Goal: Navigation & Orientation: Find specific page/section

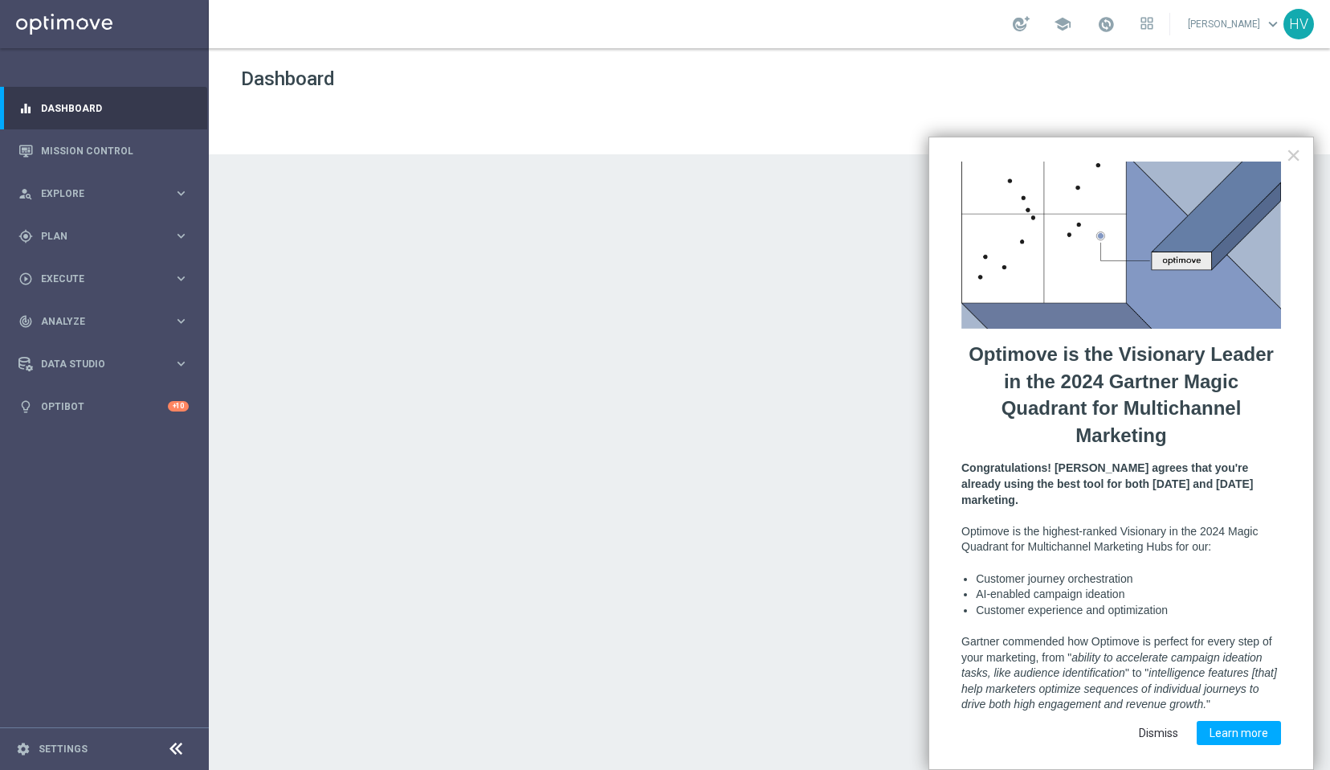
click at [1164, 721] on button "Dismiss" at bounding box center [1158, 733] width 65 height 24
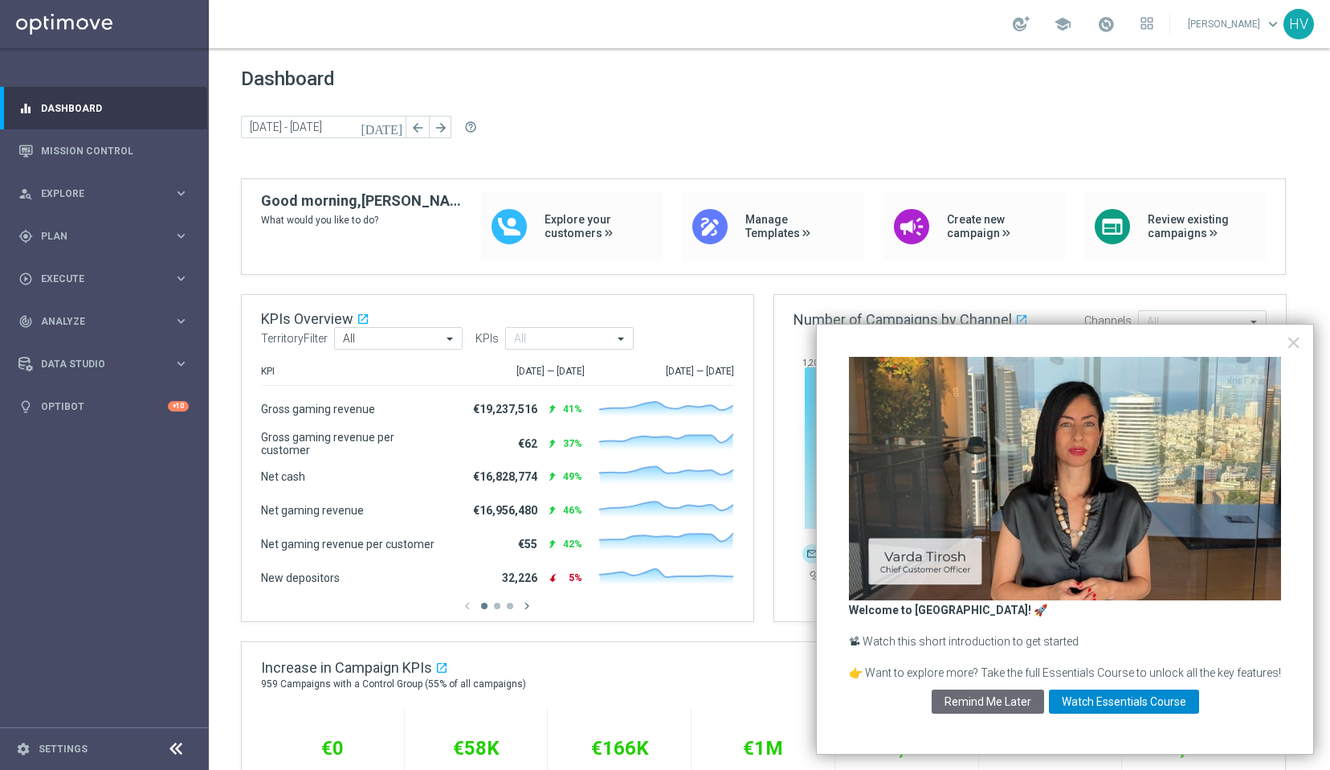
click at [1122, 703] on button "Watch Essentials Course" at bounding box center [1124, 701] width 150 height 24
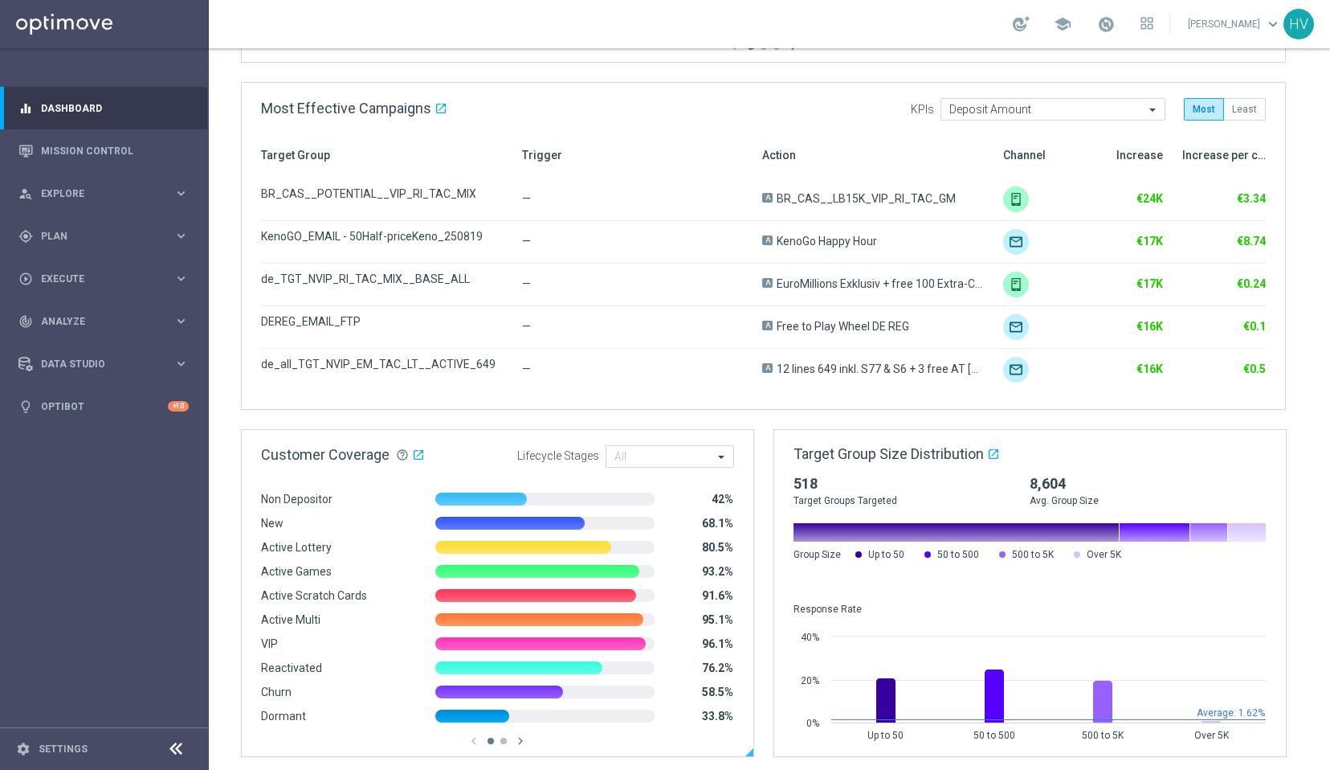
scroll to position [797, 0]
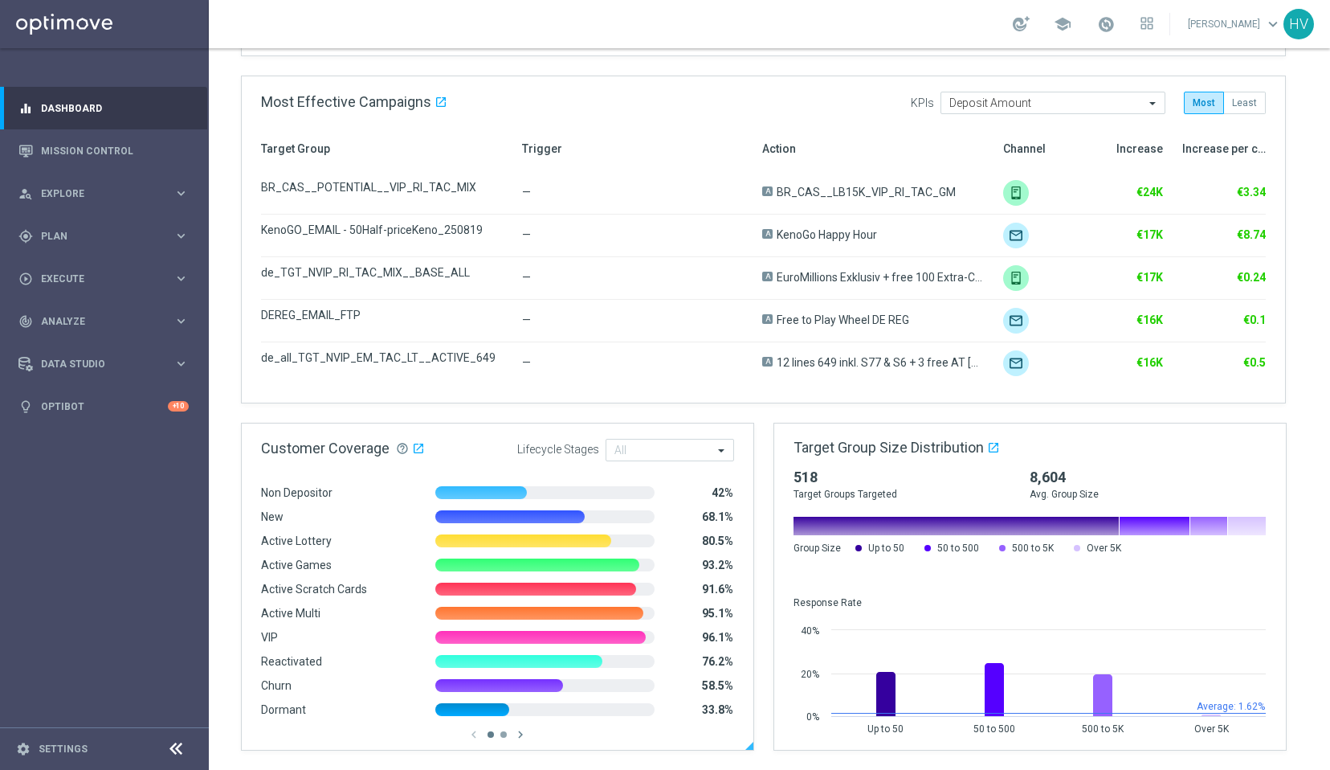
click at [505, 735] on button "button" at bounding box center [503, 734] width 6 height 6
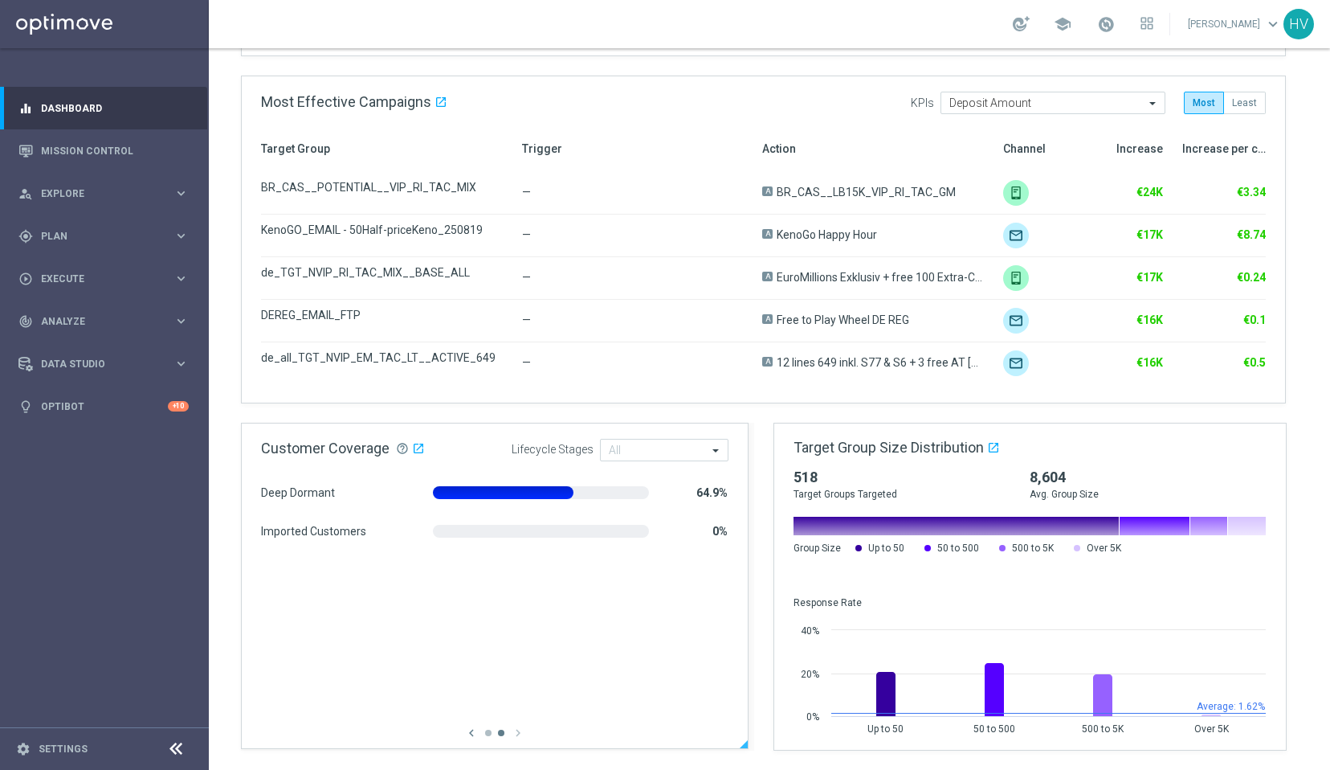
click at [742, 745] on div at bounding box center [744, 744] width 8 height 8
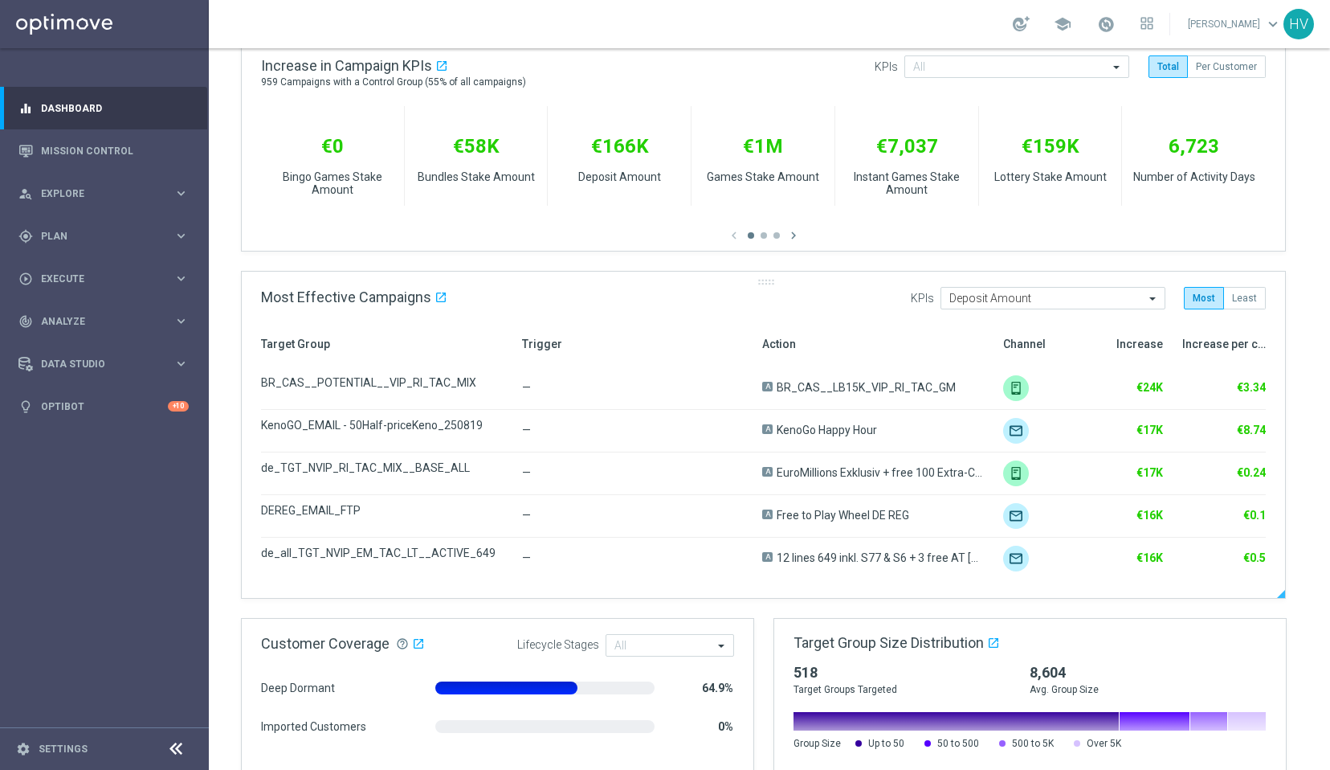
scroll to position [455, 0]
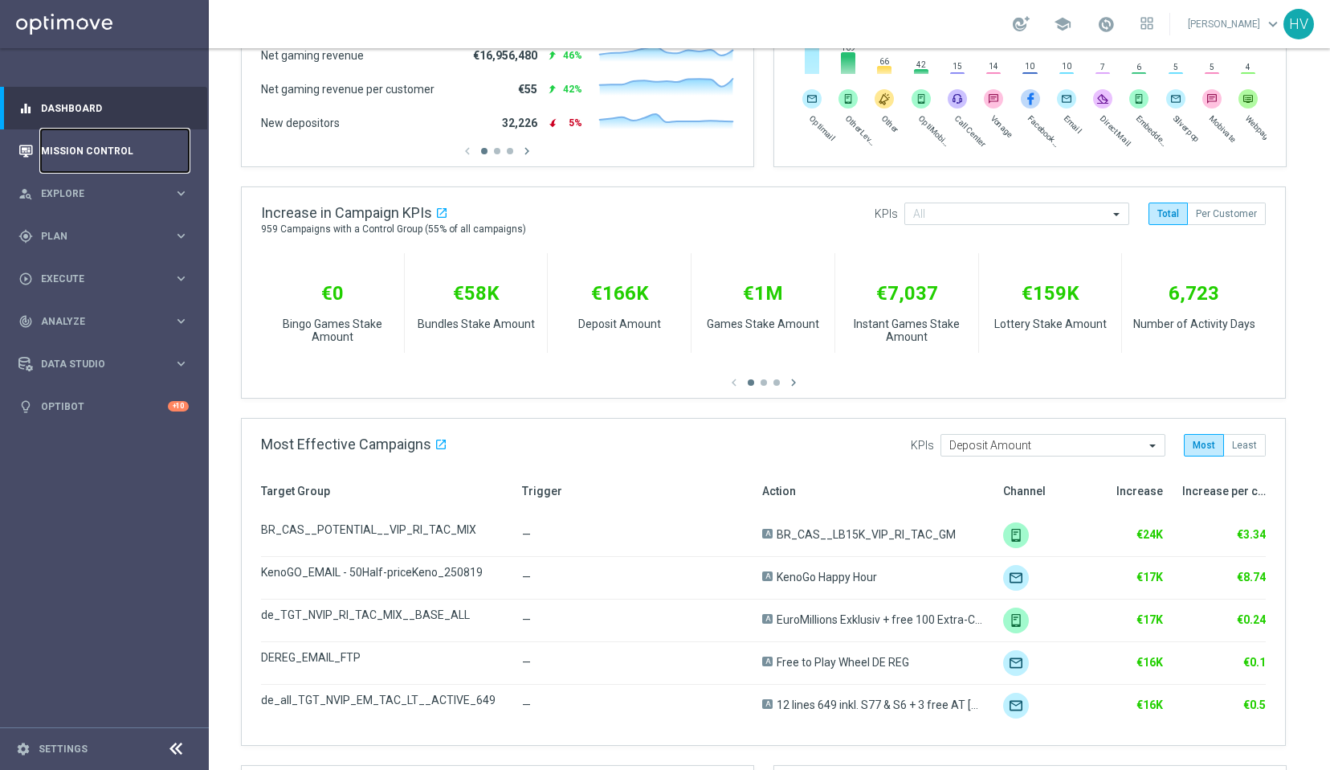
click at [121, 149] on link "Mission Control" at bounding box center [115, 150] width 148 height 43
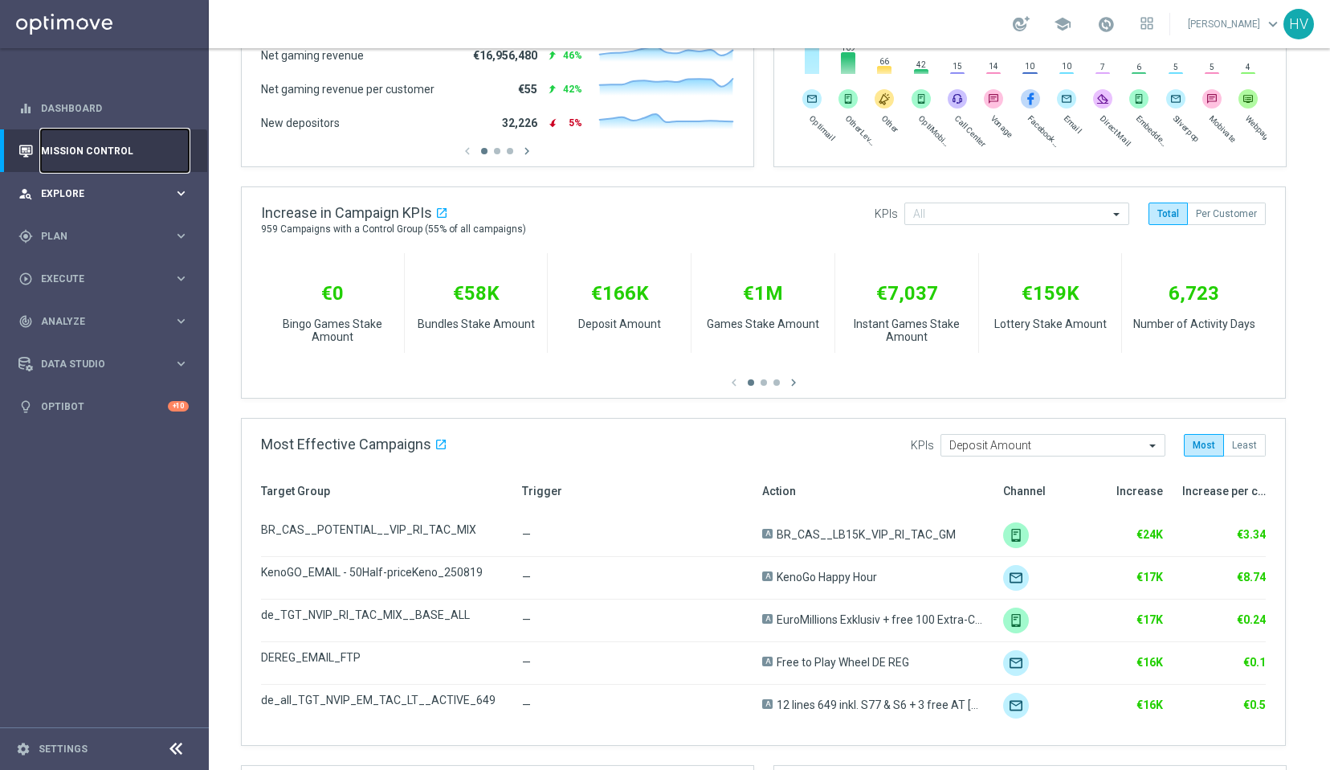
scroll to position [0, 0]
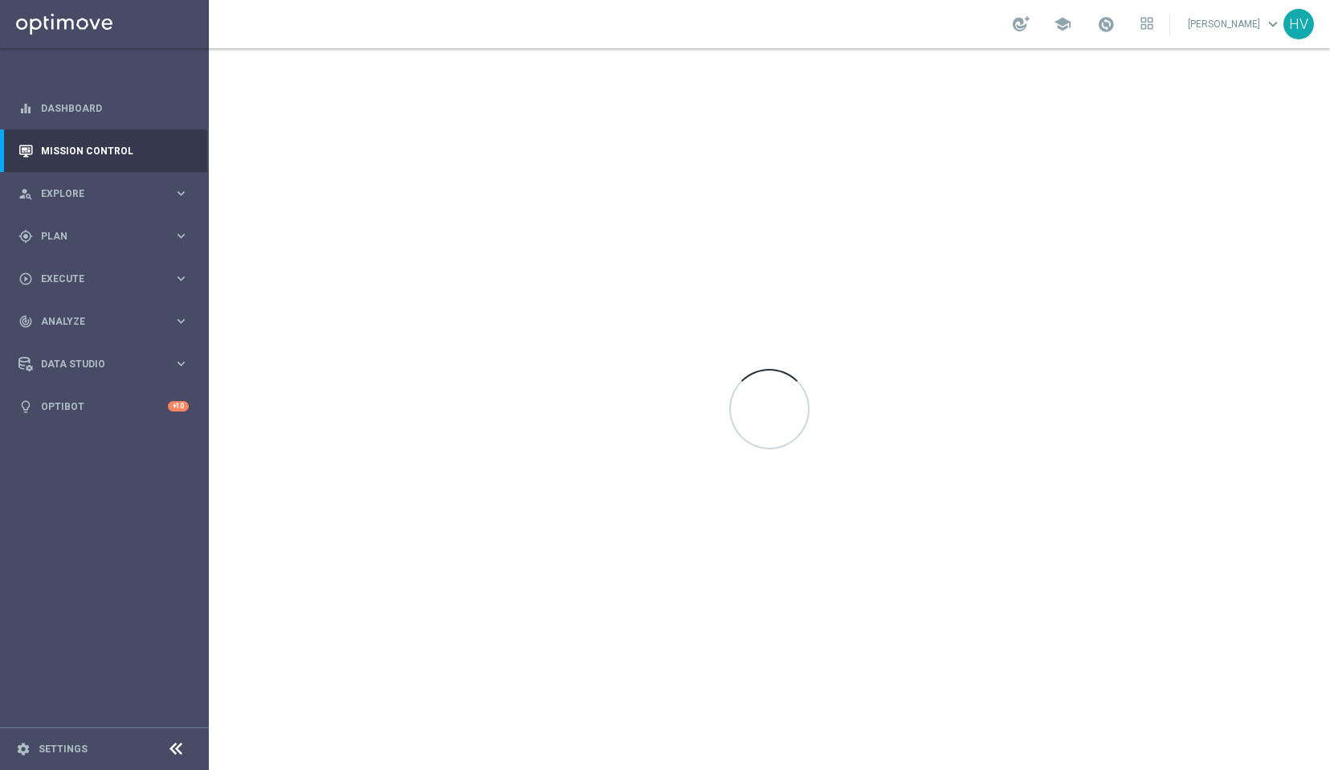
click at [1008, 18] on div "school [PERSON_NAME] keyboard_arrow_down HV" at bounding box center [769, 24] width 1121 height 48
click at [1020, 23] on div at bounding box center [1021, 23] width 17 height 15
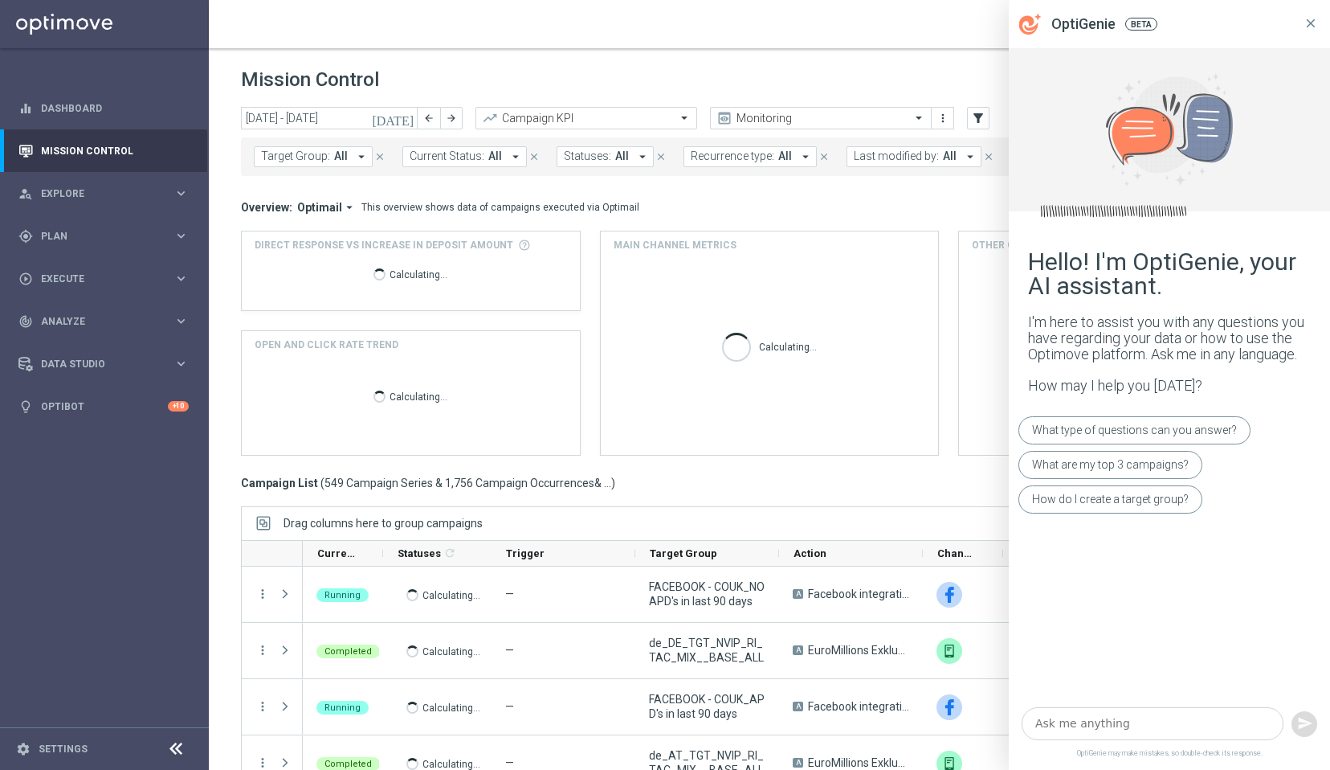
click at [1308, 26] on icon at bounding box center [1311, 22] width 9 height 9
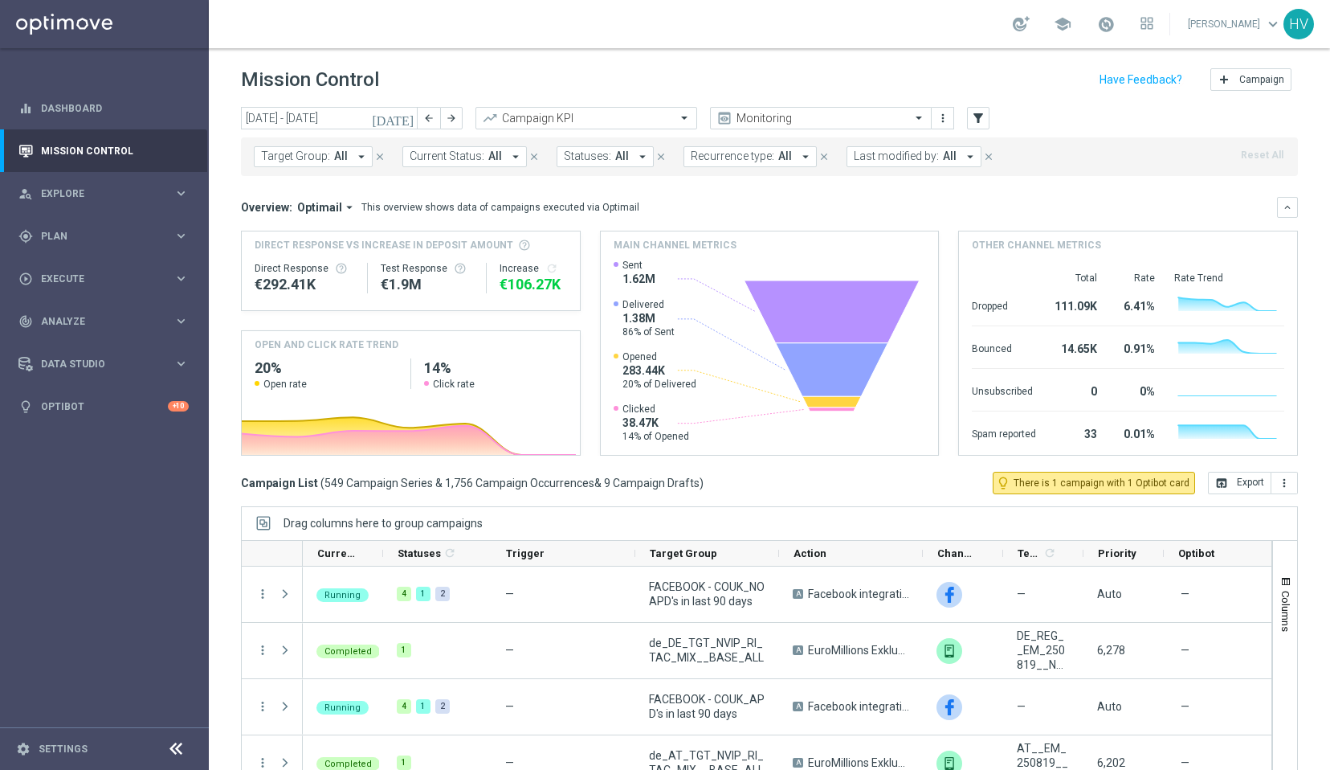
click at [1274, 23] on span "keyboard_arrow_down" at bounding box center [1273, 24] width 18 height 18
